Goal: Task Accomplishment & Management: Use online tool/utility

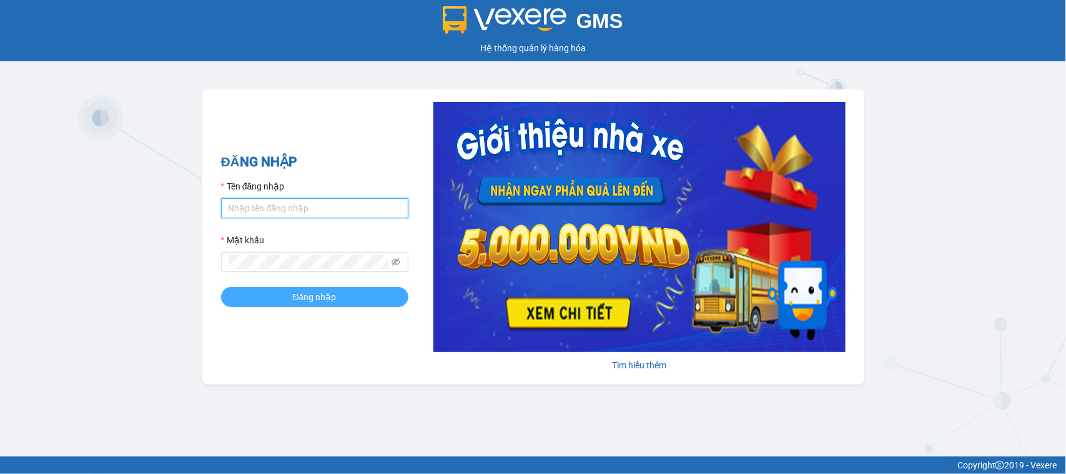
type input "hanghoatanchau.hiepthanh"
click at [272, 292] on button "Đăng nhập" at bounding box center [314, 297] width 187 height 20
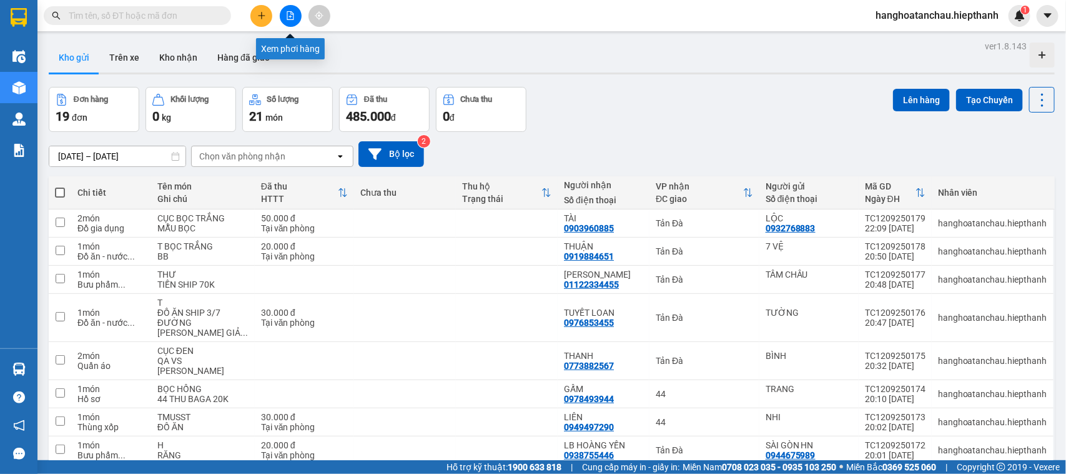
click at [287, 10] on button at bounding box center [291, 16] width 22 height 22
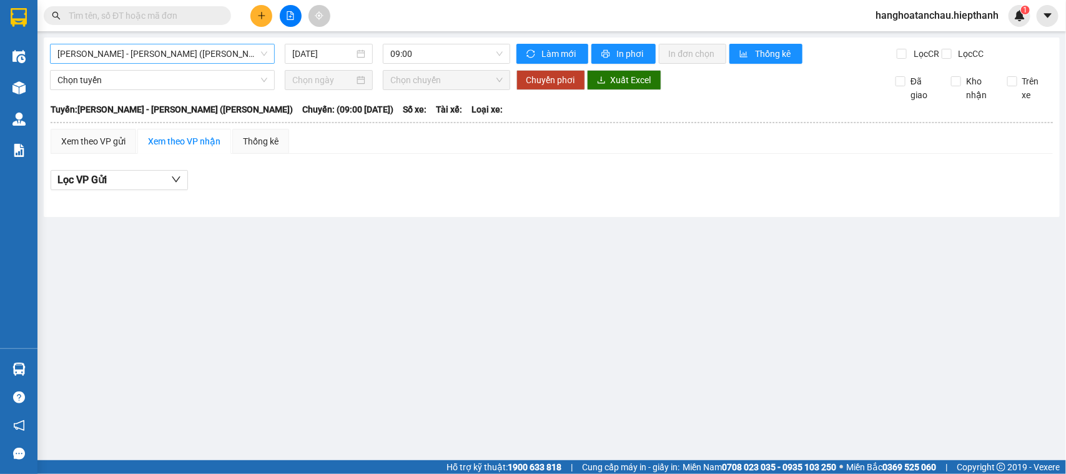
click at [173, 54] on span "[PERSON_NAME] - [PERSON_NAME] ([PERSON_NAME])" at bounding box center [162, 53] width 210 height 19
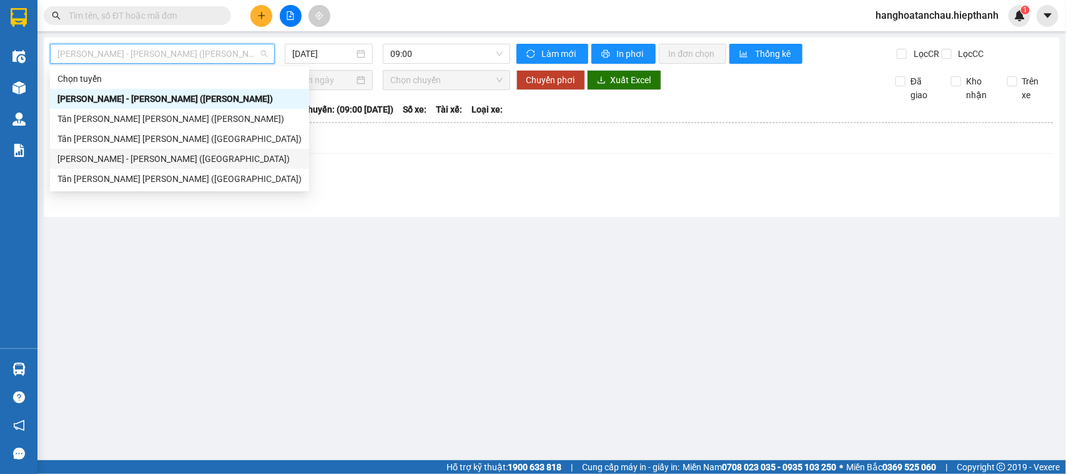
drag, startPoint x: 123, startPoint y: 157, endPoint x: 495, endPoint y: 49, distance: 387.3
click at [124, 157] on div "[PERSON_NAME] - [PERSON_NAME] ([GEOGRAPHIC_DATA])" at bounding box center [179, 159] width 244 height 14
type input "[DATE]"
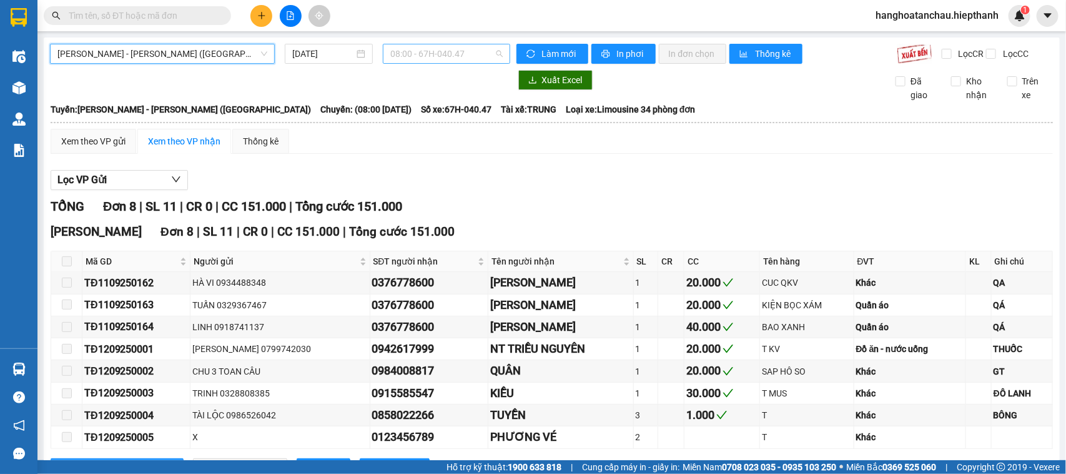
click at [399, 59] on span "08:00 - 67H-040.47" at bounding box center [446, 53] width 112 height 19
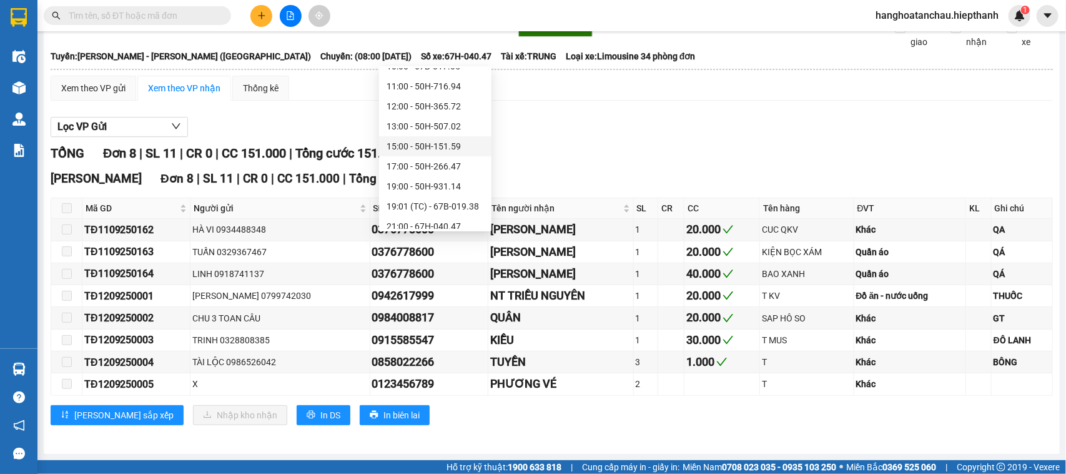
scroll to position [100, 0]
click at [432, 173] on div "19:01 (TC) - 67B-019.38" at bounding box center [435, 179] width 97 height 14
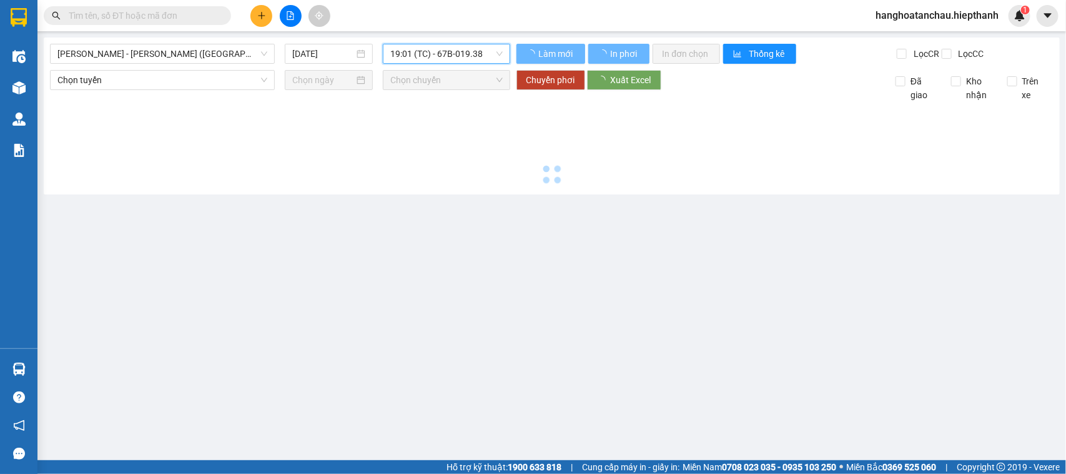
scroll to position [0, 0]
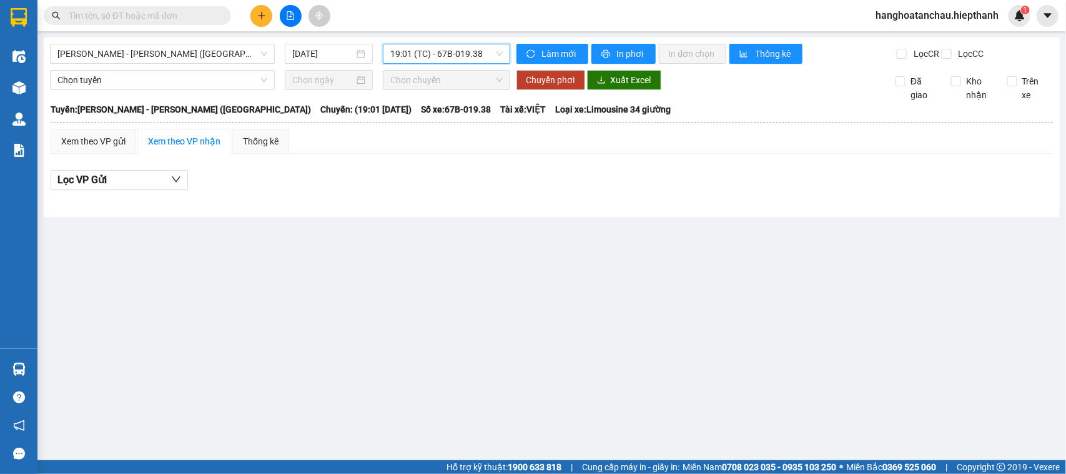
click at [433, 59] on span "19:01 (TC) - 67B-019.38" at bounding box center [446, 53] width 112 height 19
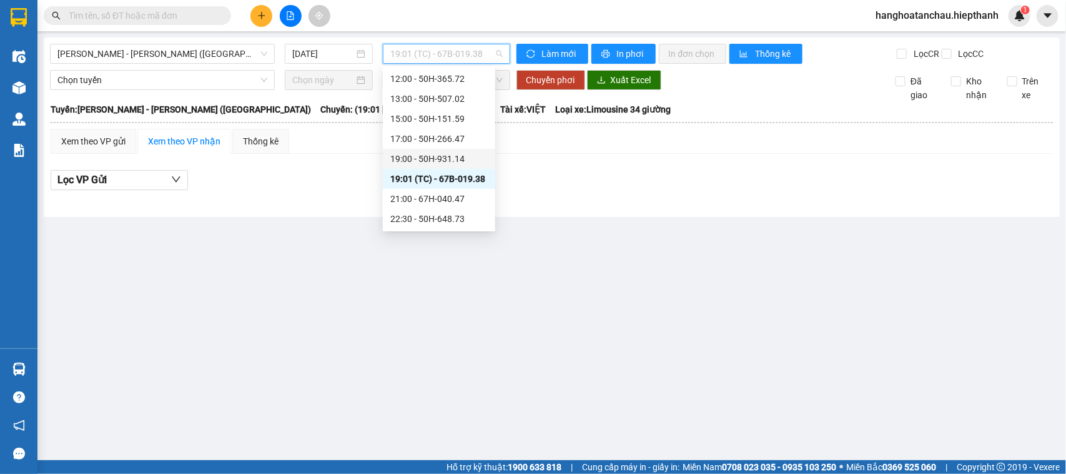
click at [424, 149] on div "19:00 - 50H-931.14" at bounding box center [439, 159] width 112 height 20
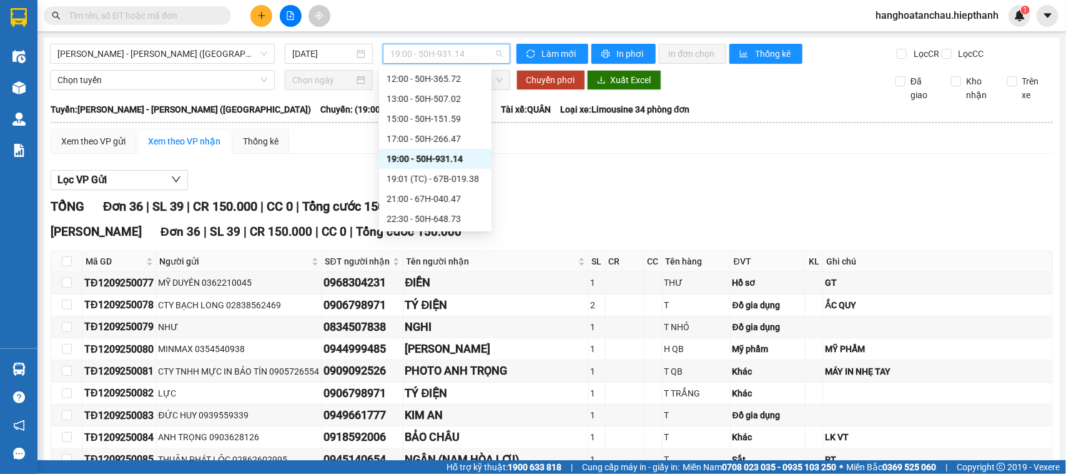
click at [469, 51] on span "19:00 - 50H-931.14" at bounding box center [446, 53] width 112 height 19
click at [410, 196] on div "21:00 - 67H-040.47" at bounding box center [435, 199] width 97 height 14
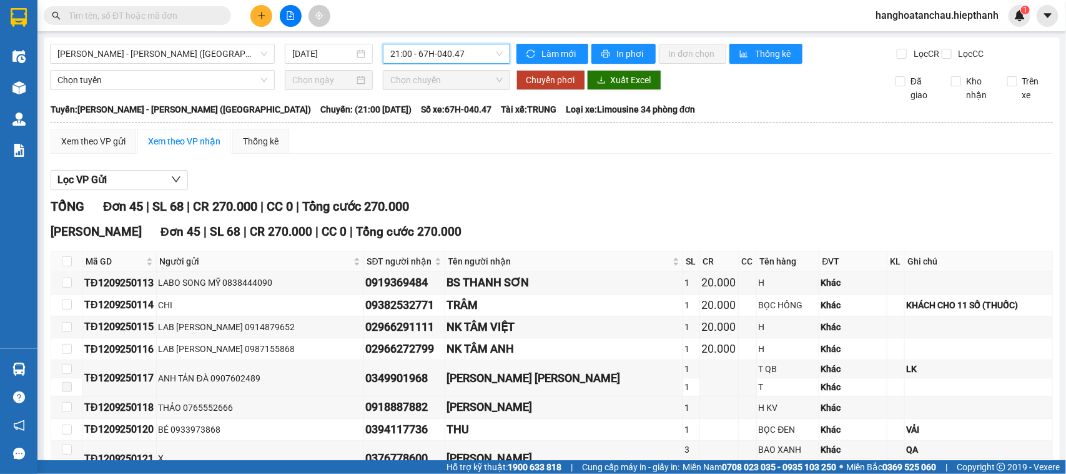
click at [437, 48] on span "21:00 - 67H-040.47" at bounding box center [446, 53] width 112 height 19
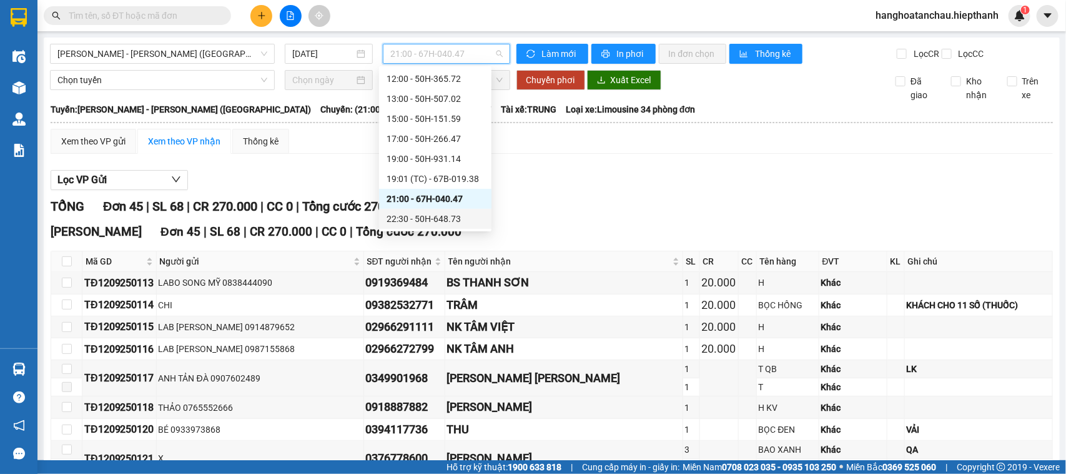
click at [410, 221] on div "22:30 - 50H-648.73" at bounding box center [435, 219] width 97 height 14
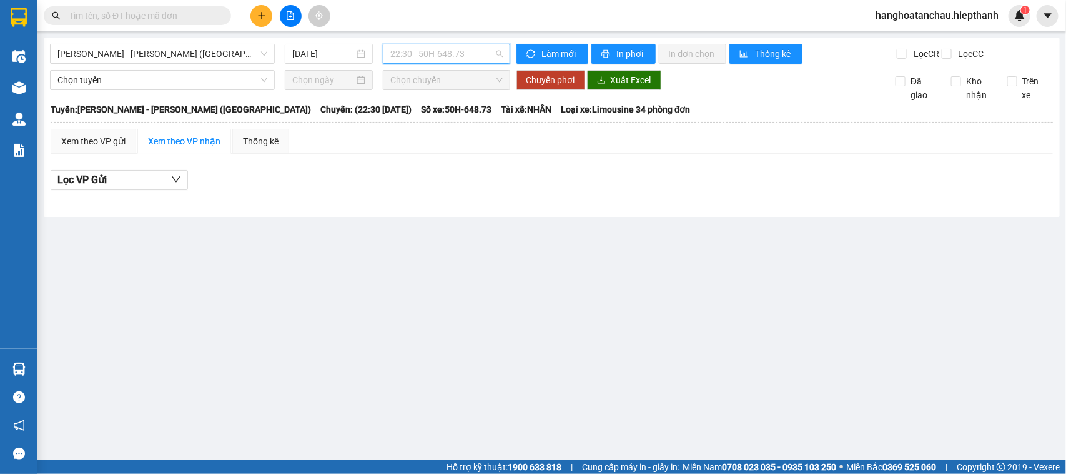
click at [400, 55] on span "22:30 - 50H-648.73" at bounding box center [446, 53] width 112 height 19
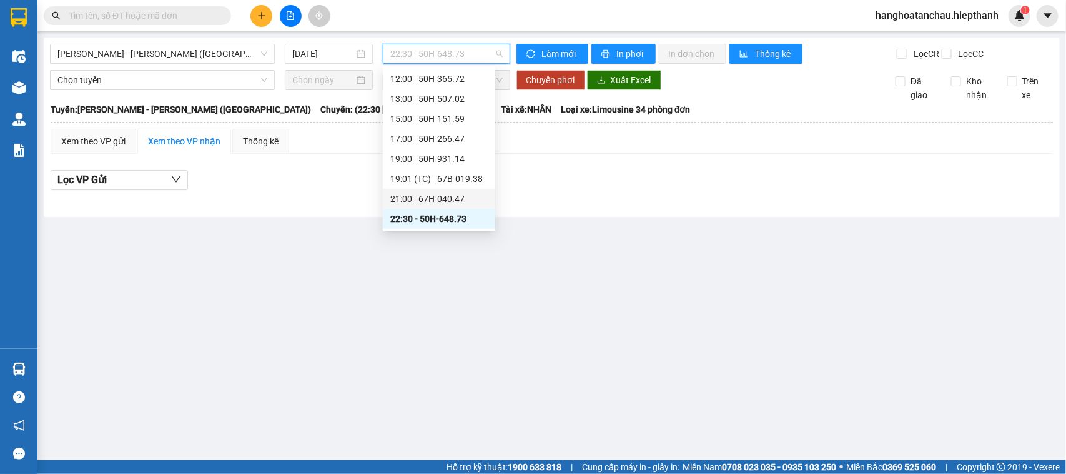
click at [419, 189] on div "21:00 - 67H-040.47" at bounding box center [439, 199] width 112 height 20
